Goal: Information Seeking & Learning: Find specific fact

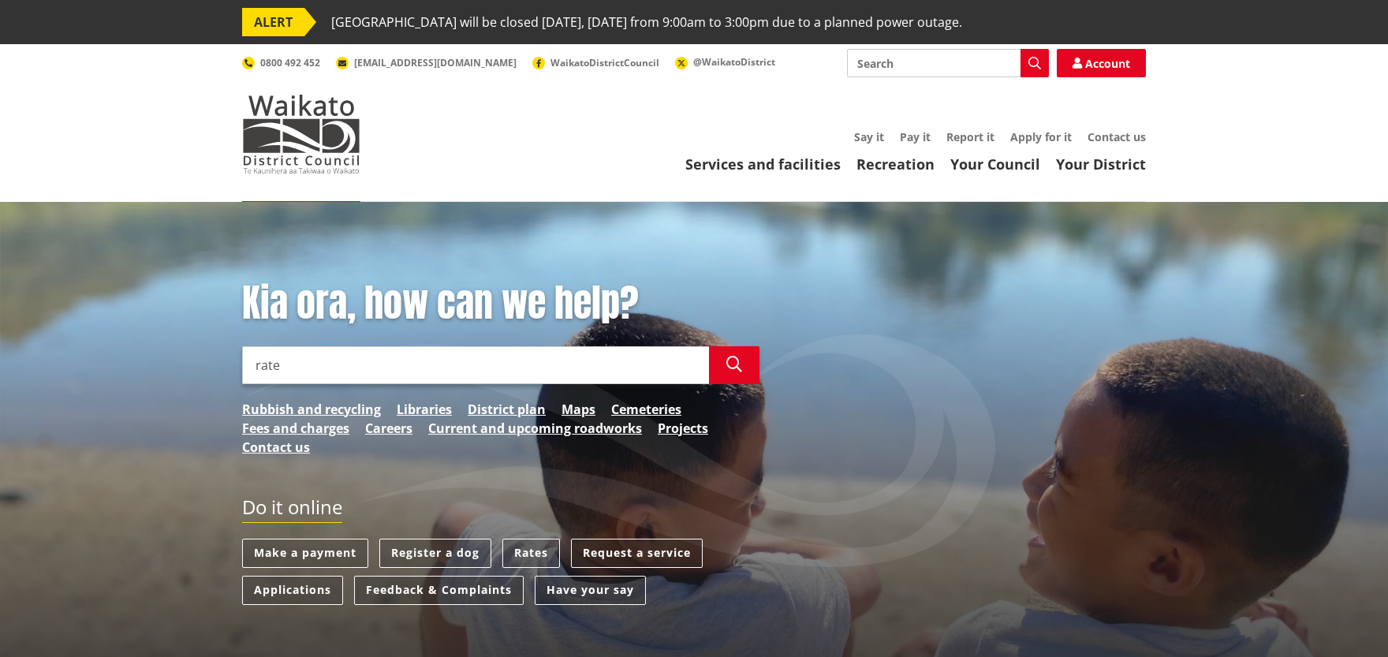
type input "rates"
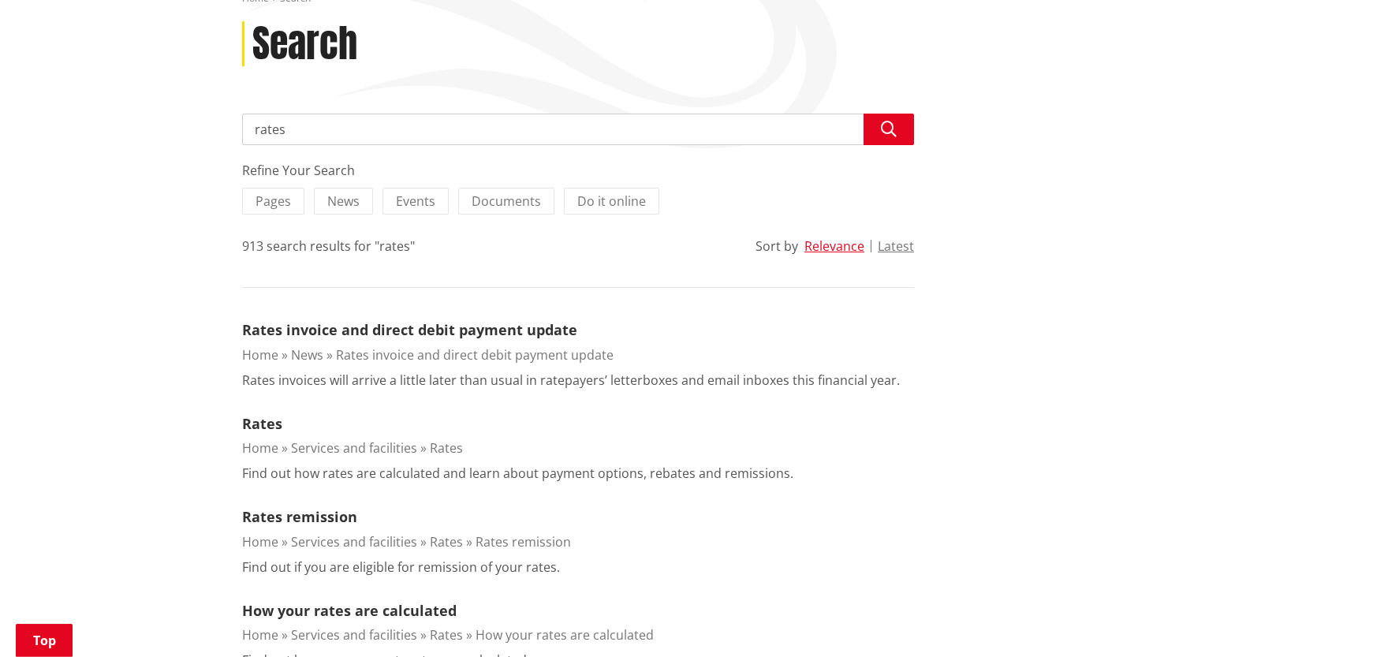
scroll to position [295, 0]
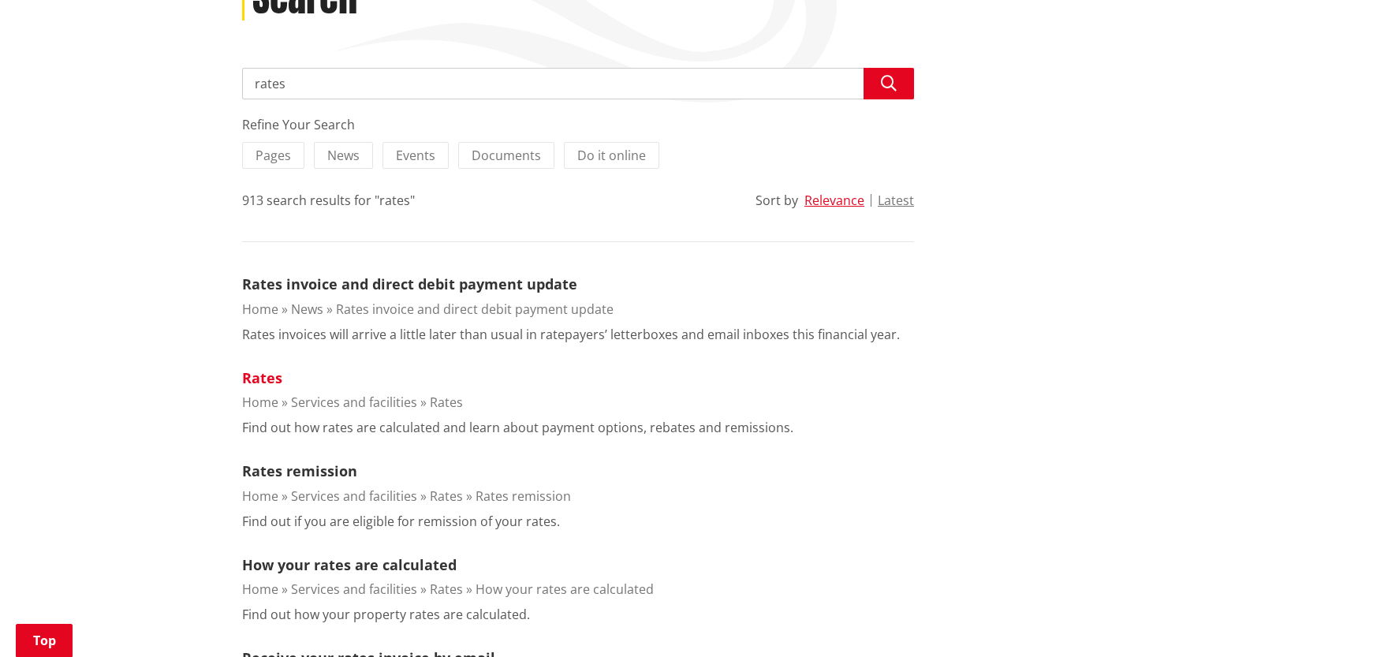
click at [263, 370] on link "Rates" at bounding box center [262, 377] width 40 height 19
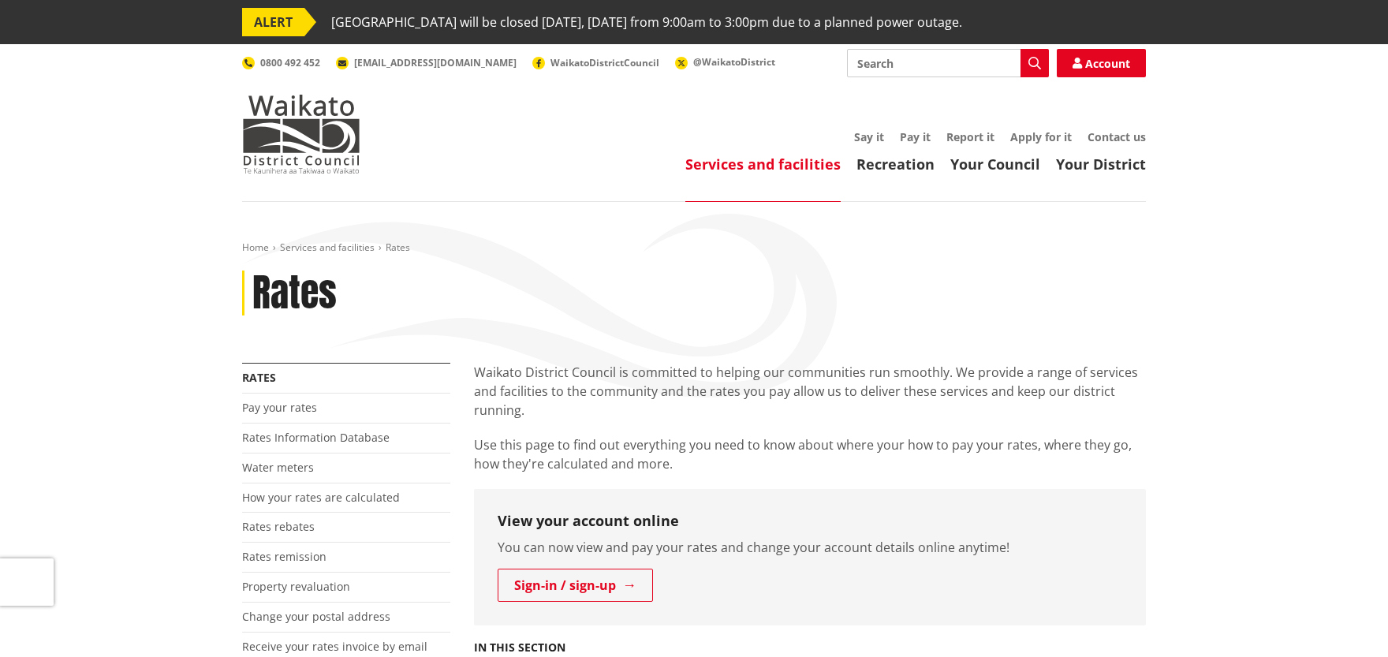
scroll to position [148, 0]
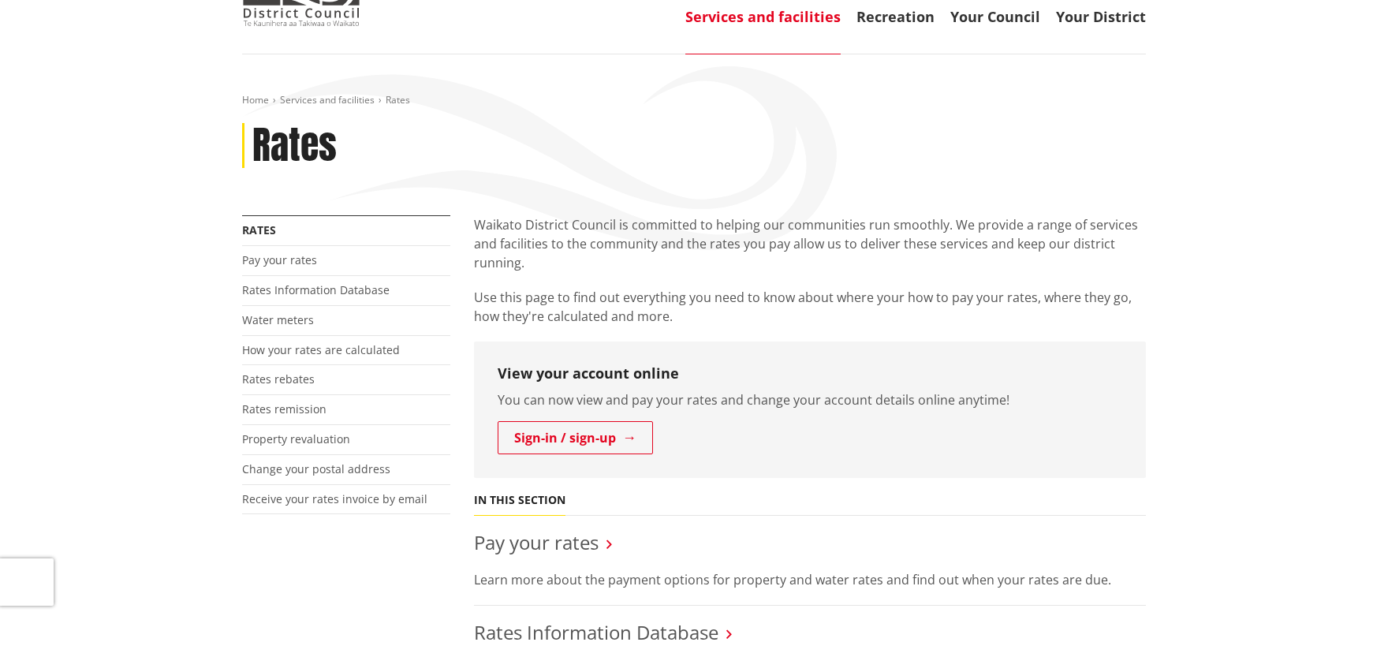
click at [314, 301] on li "Rates Information Database" at bounding box center [346, 291] width 208 height 30
click at [315, 288] on link "Rates Information Database" at bounding box center [316, 289] width 148 height 15
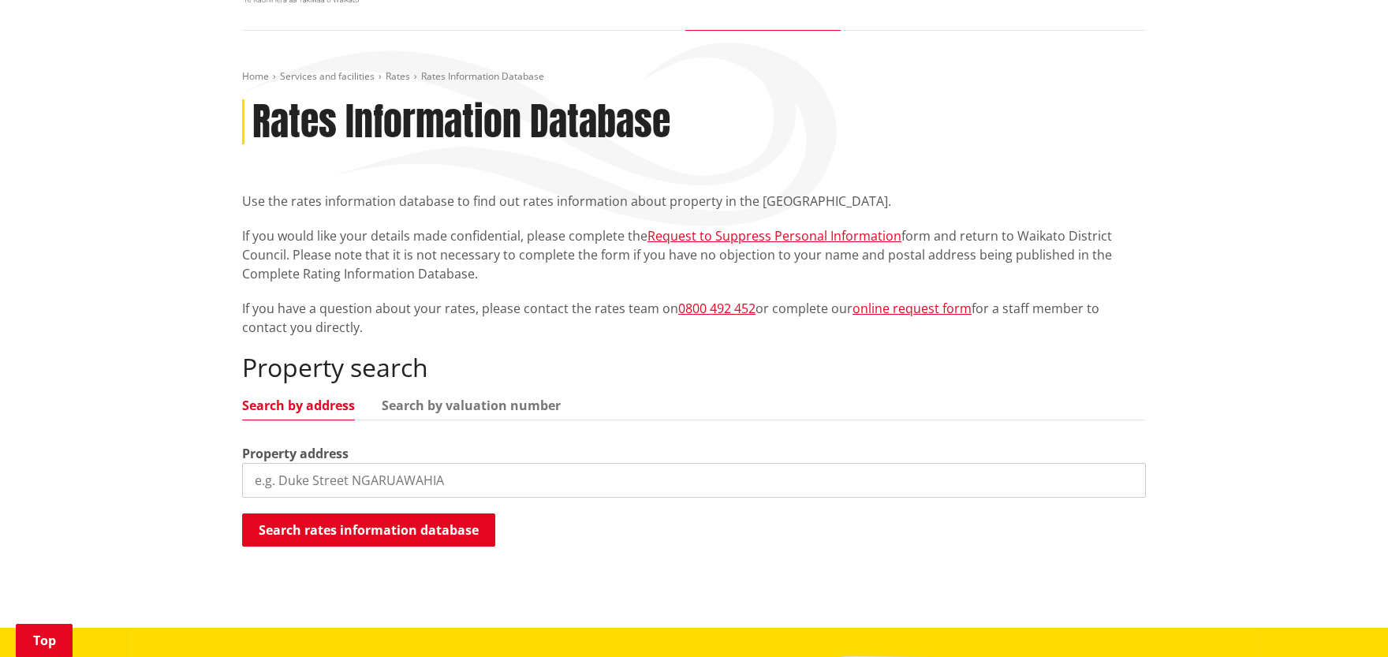
scroll to position [221, 0]
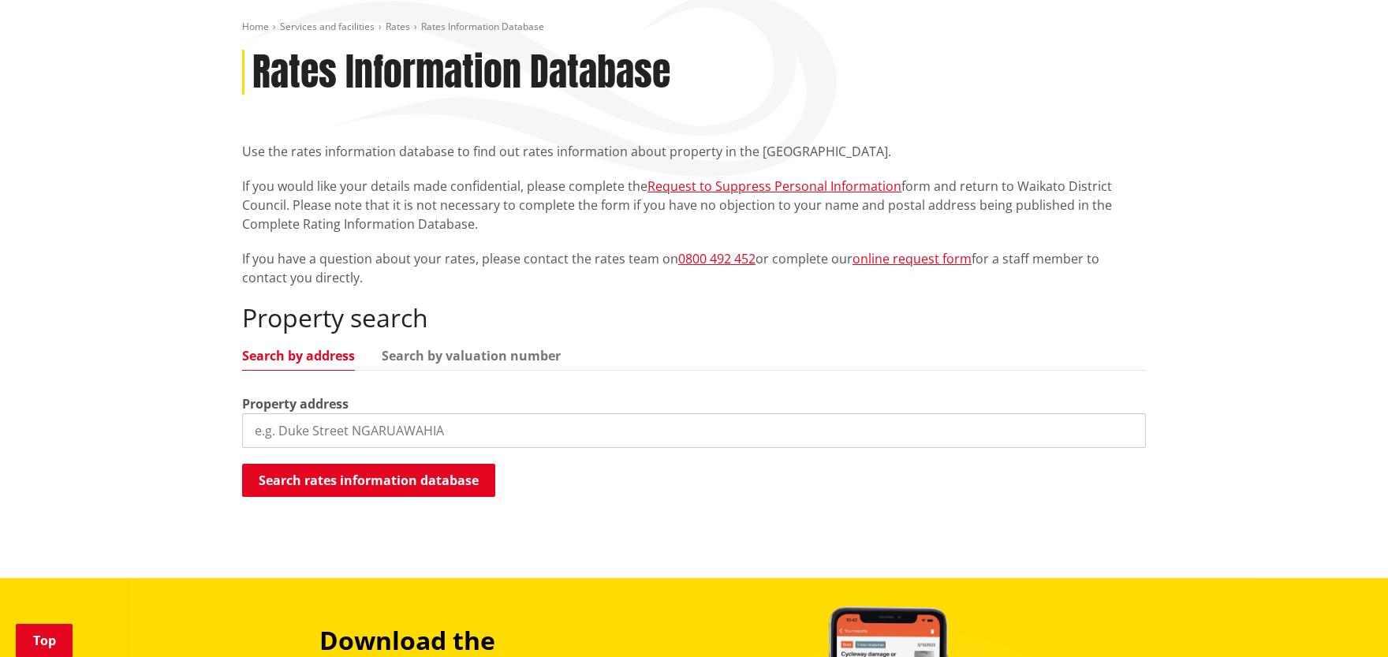
click at [383, 432] on input "search" at bounding box center [694, 430] width 904 height 35
type input "76 mahi road"
click at [413, 476] on button "Search rates information database" at bounding box center [368, 480] width 253 height 33
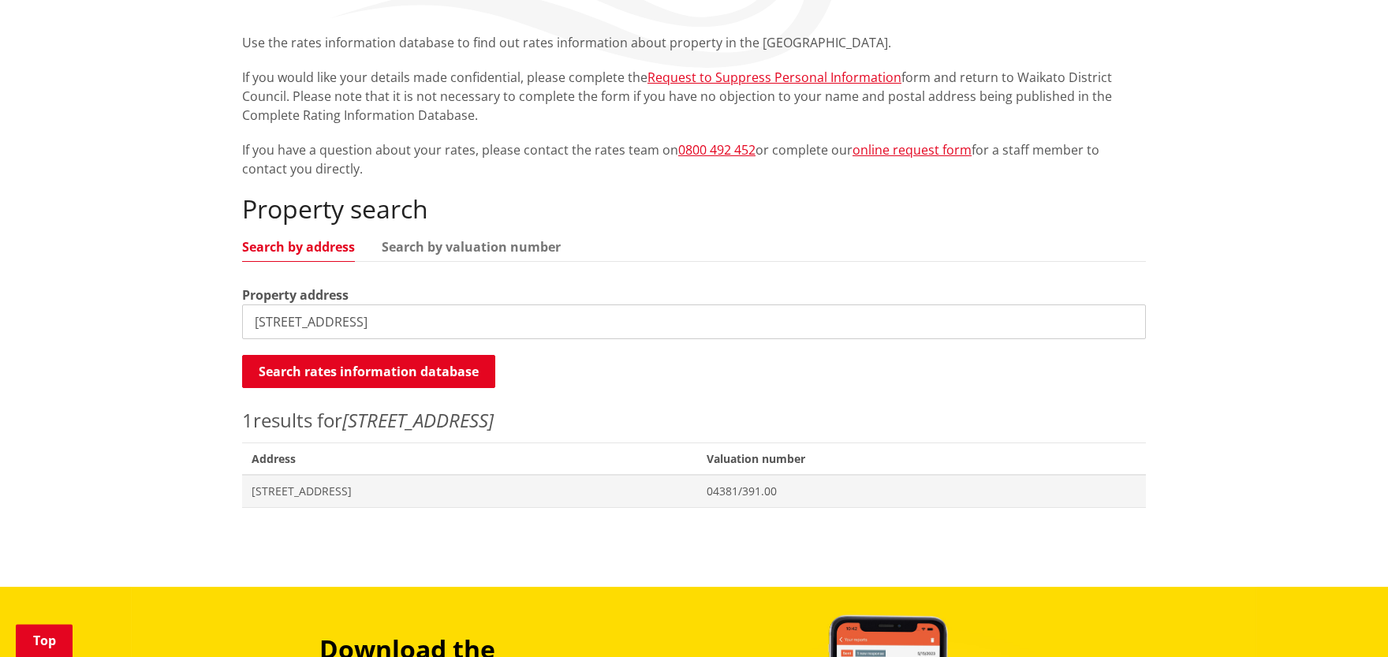
scroll to position [368, 0]
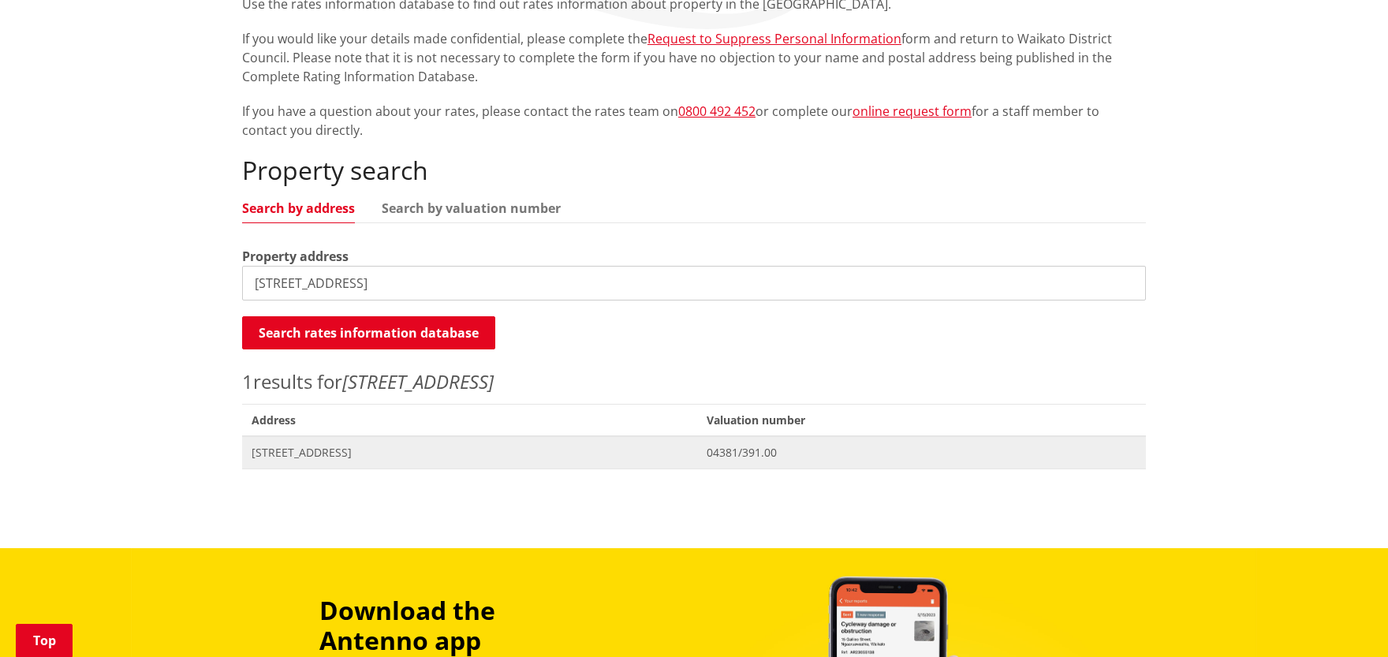
click at [372, 457] on span "[STREET_ADDRESS]" at bounding box center [470, 453] width 436 height 16
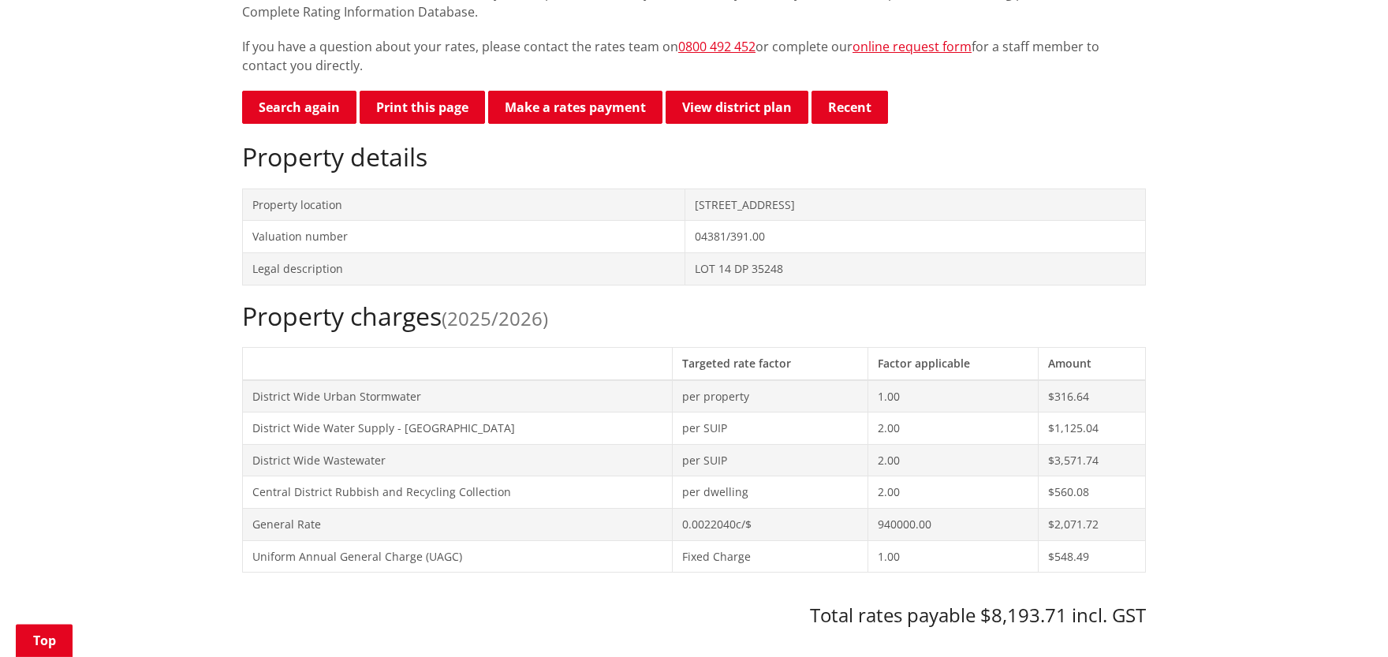
scroll to position [590, 0]
